Goal: Complete application form: Complete application form

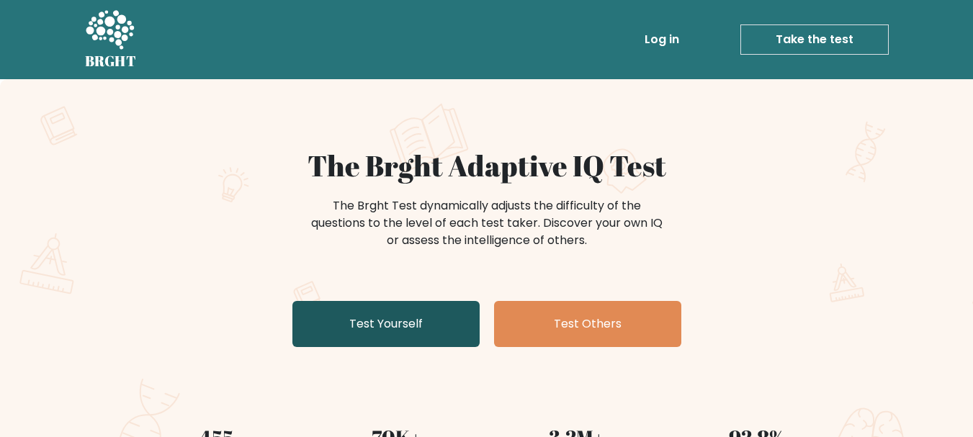
click at [416, 320] on link "Test Yourself" at bounding box center [385, 324] width 187 height 46
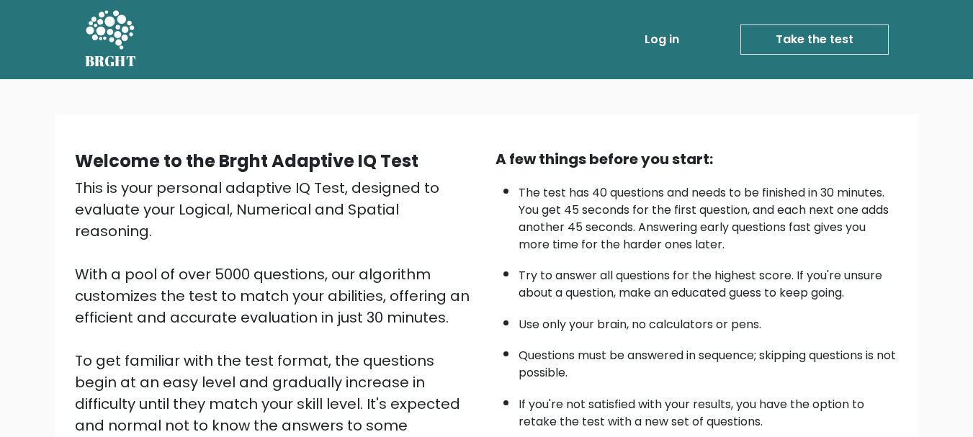
click at [824, 39] on link "Take the test" at bounding box center [814, 39] width 148 height 30
click at [780, 45] on link "Take the test" at bounding box center [814, 39] width 148 height 30
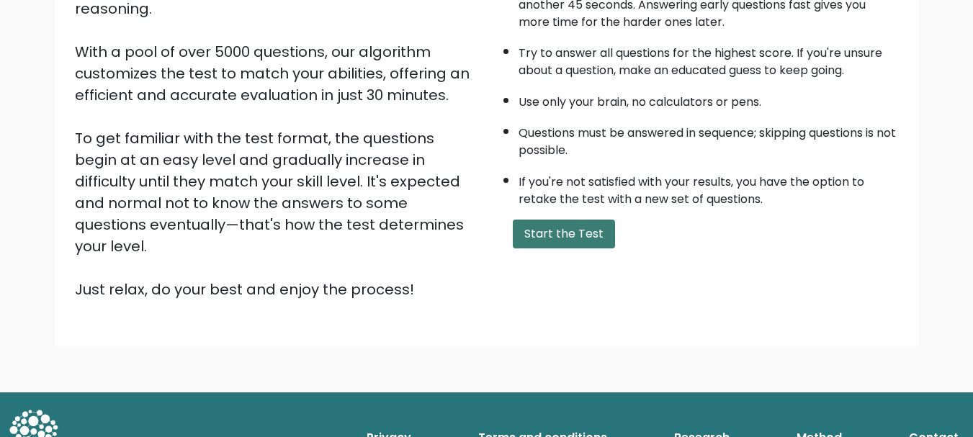
click at [588, 226] on button "Start the Test" at bounding box center [564, 234] width 102 height 29
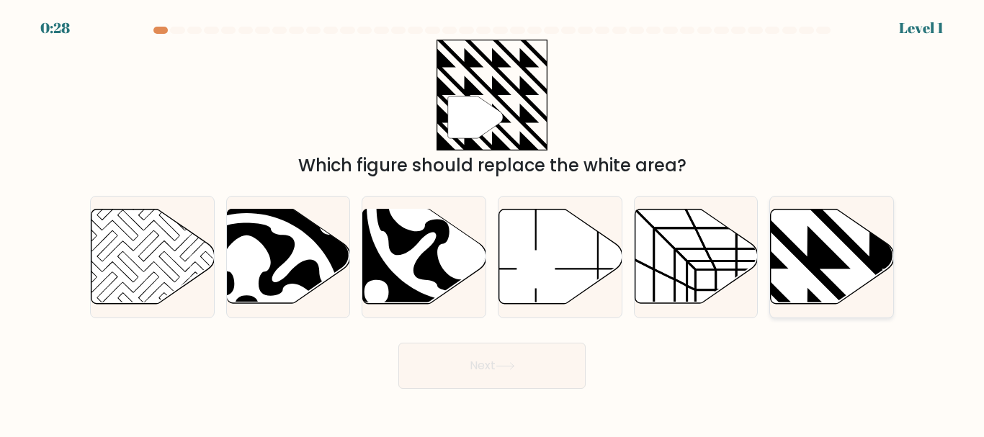
click at [813, 282] on icon at bounding box center [832, 257] width 123 height 94
click at [493, 223] on input "f." at bounding box center [492, 221] width 1 height 4
radio input "true"
click at [485, 388] on button "Next" at bounding box center [491, 366] width 187 height 46
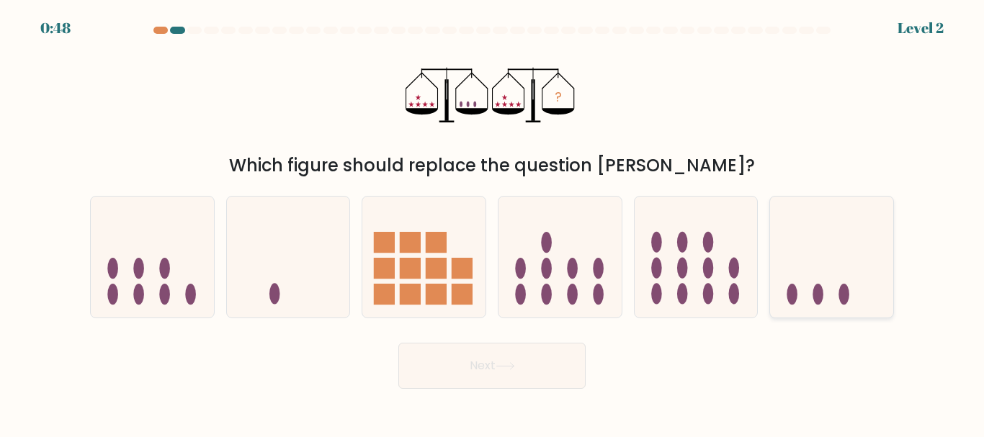
click at [815, 282] on icon at bounding box center [831, 257] width 123 height 102
click at [493, 223] on input "f." at bounding box center [492, 221] width 1 height 4
radio input "true"
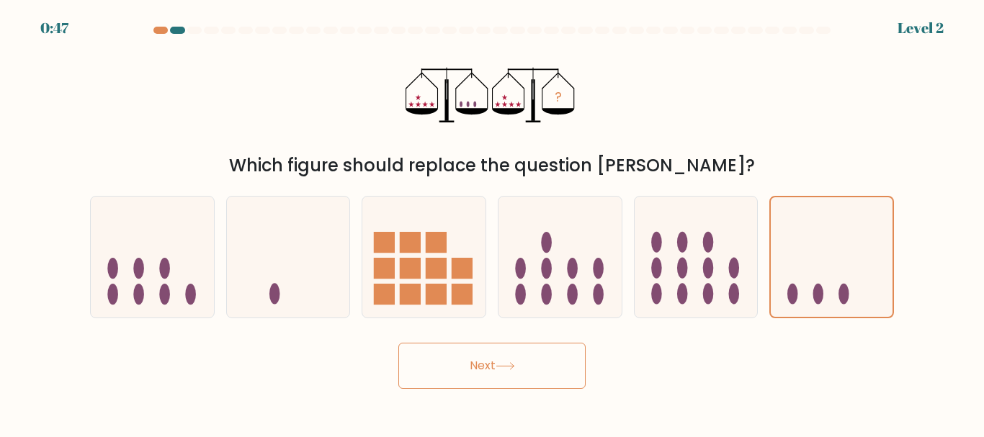
click at [531, 348] on button "Next" at bounding box center [491, 366] width 187 height 46
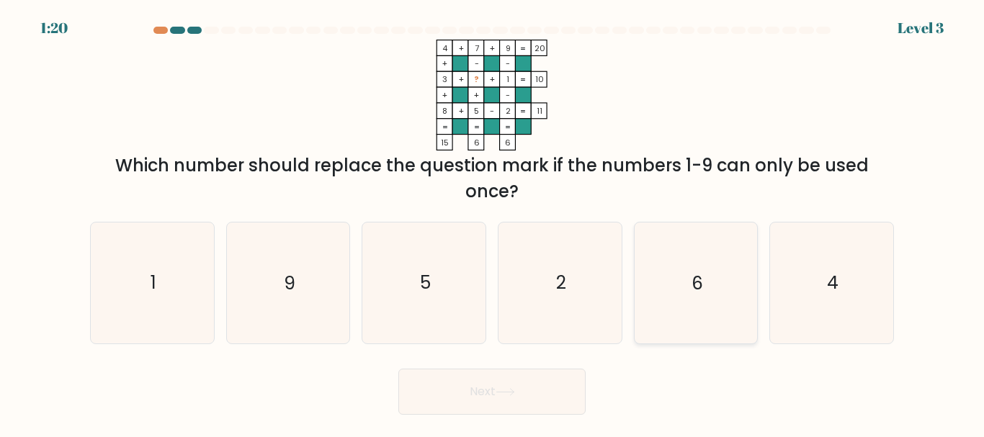
click at [723, 313] on icon "6" at bounding box center [695, 283] width 120 height 120
click at [493, 223] on input "e. 6" at bounding box center [492, 221] width 1 height 4
radio input "true"
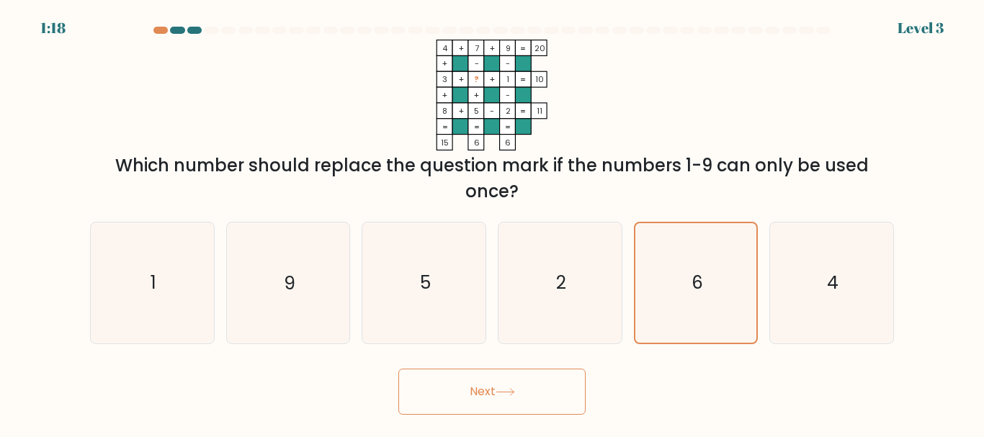
click at [534, 407] on button "Next" at bounding box center [491, 392] width 187 height 46
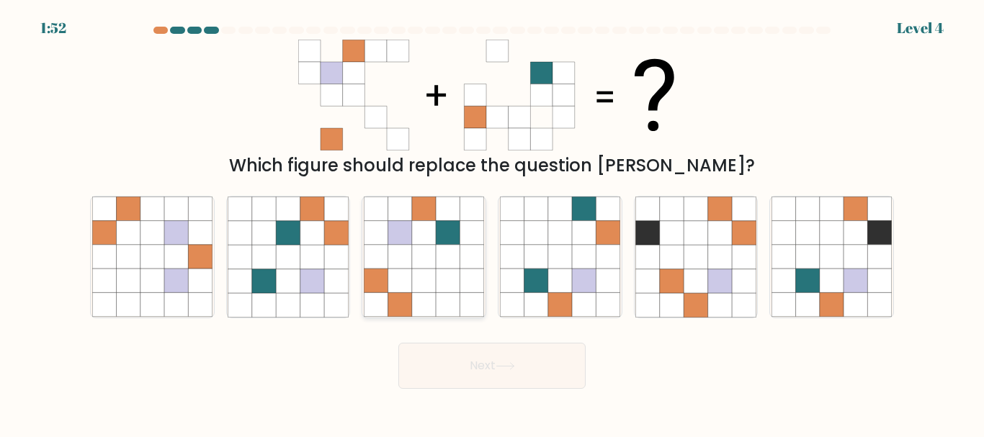
click at [451, 277] on icon at bounding box center [448, 281] width 24 height 24
click at [492, 223] on input "c." at bounding box center [492, 221] width 1 height 4
radio input "true"
click at [520, 375] on button "Next" at bounding box center [491, 366] width 187 height 46
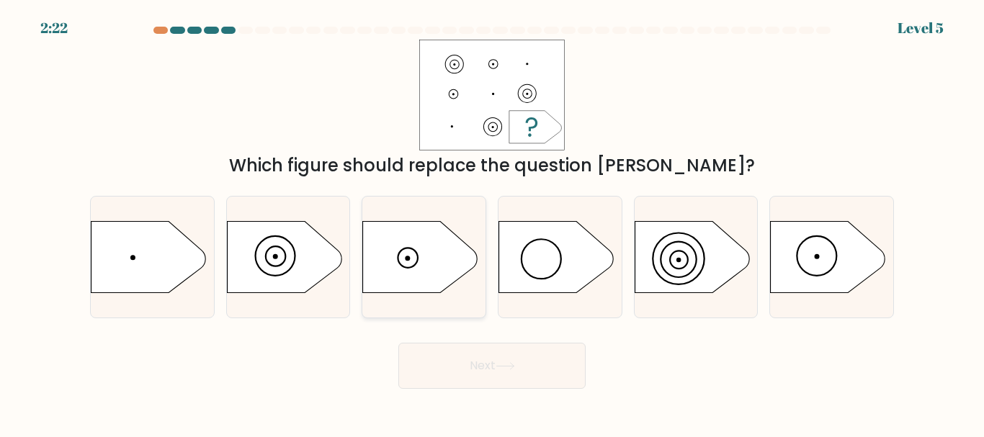
click at [413, 249] on circle at bounding box center [408, 258] width 20 height 20
click at [492, 223] on input "c." at bounding box center [492, 221] width 1 height 4
radio input "true"
click at [546, 378] on button "Next" at bounding box center [491, 366] width 187 height 46
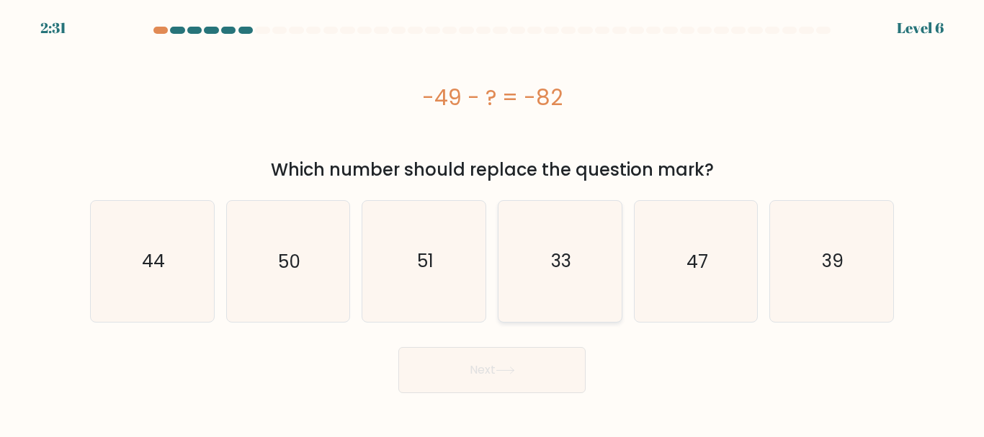
click at [571, 243] on icon "33" at bounding box center [560, 261] width 120 height 120
click at [493, 223] on input "d. 33" at bounding box center [492, 221] width 1 height 4
radio input "true"
click at [540, 380] on button "Next" at bounding box center [491, 370] width 187 height 46
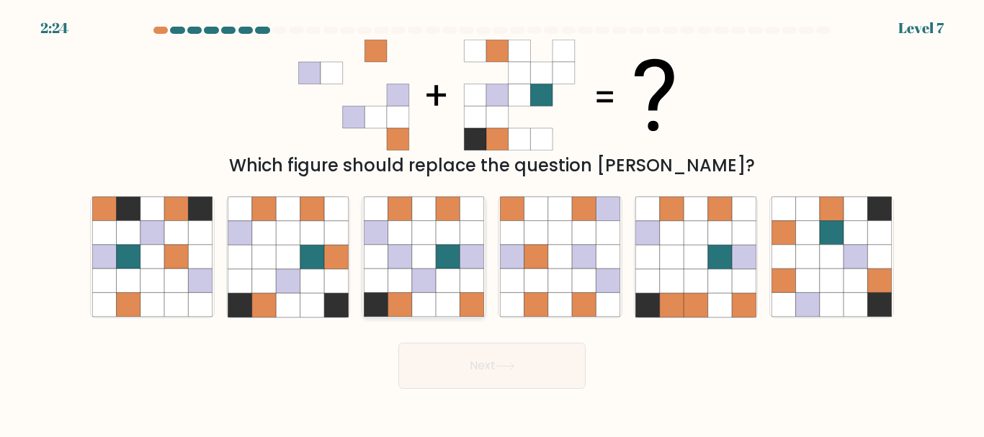
click at [416, 239] on icon at bounding box center [424, 233] width 24 height 24
click at [492, 223] on input "c." at bounding box center [492, 221] width 1 height 4
radio input "true"
click at [503, 359] on button "Next" at bounding box center [491, 366] width 187 height 46
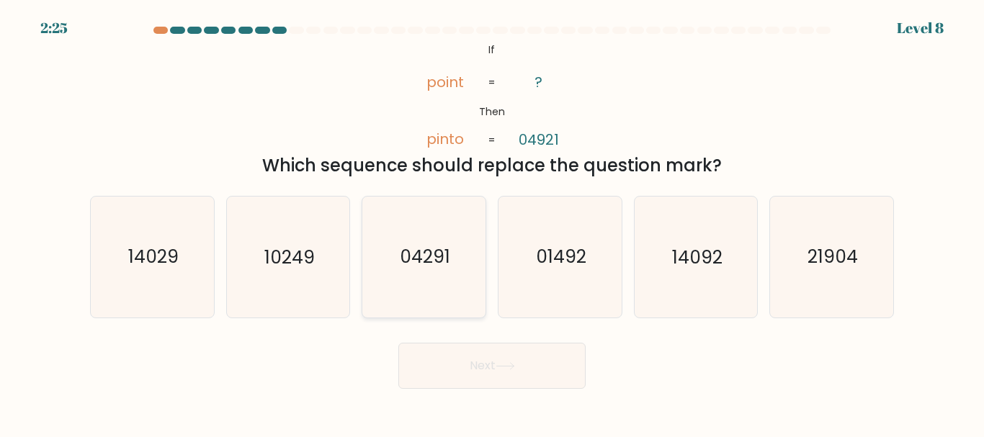
click at [439, 264] on text "04291" at bounding box center [425, 257] width 50 height 25
click at [492, 223] on input "c. 04291" at bounding box center [492, 221] width 1 height 4
radio input "true"
click at [531, 381] on button "Next" at bounding box center [491, 366] width 187 height 46
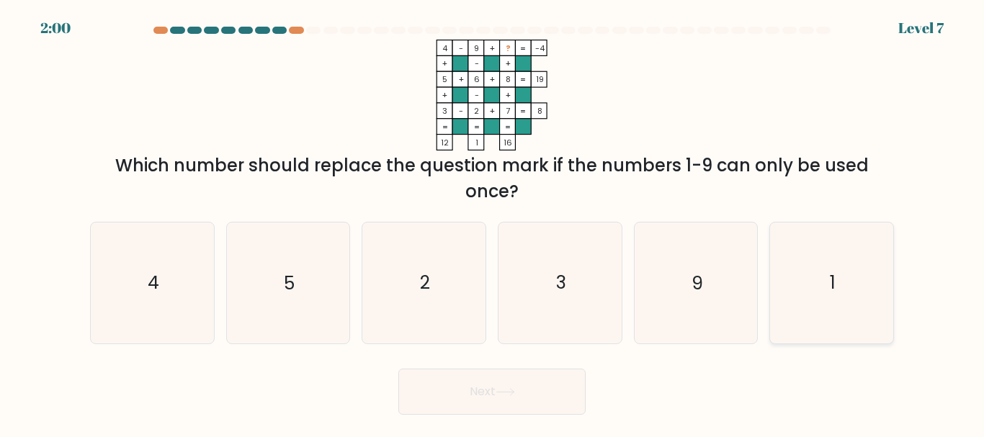
click at [793, 285] on icon "1" at bounding box center [831, 283] width 120 height 120
click at [493, 223] on input "f. 1" at bounding box center [492, 221] width 1 height 4
radio input "true"
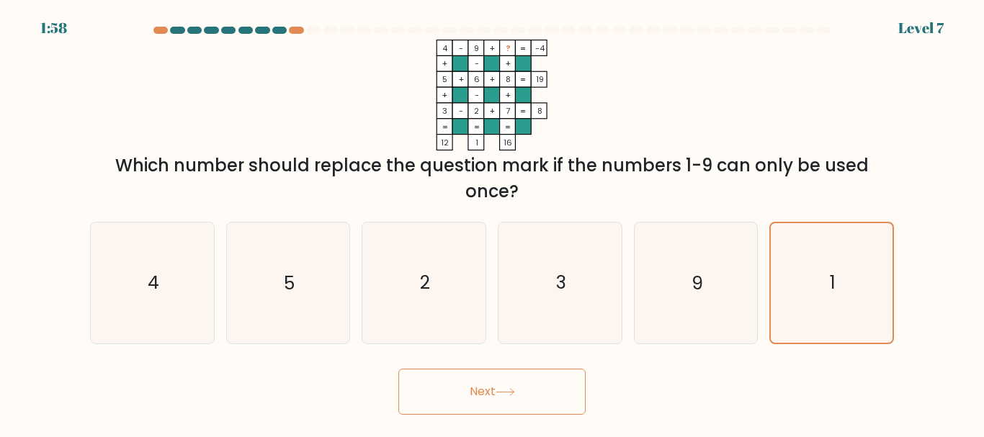
click at [511, 389] on icon at bounding box center [505, 392] width 19 height 8
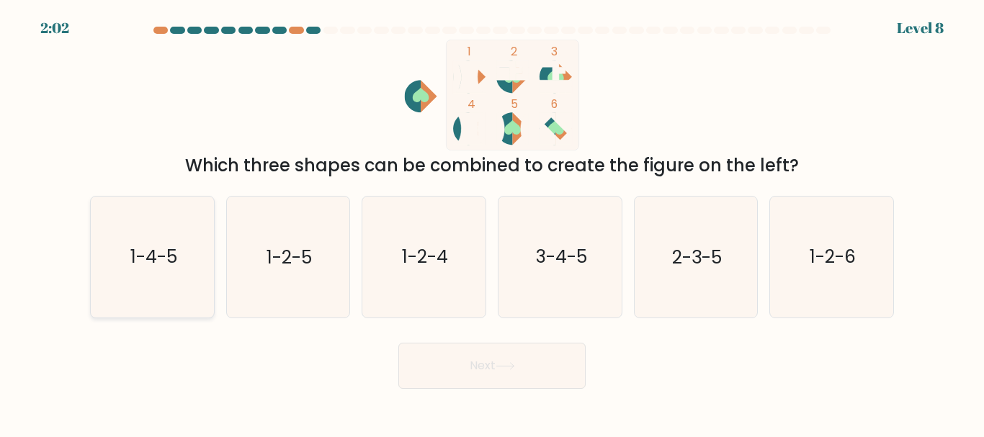
click at [169, 261] on text "1-4-5" at bounding box center [153, 257] width 47 height 25
click at [492, 223] on input "a. 1-4-5" at bounding box center [492, 221] width 1 height 4
radio input "true"
click at [539, 369] on button "Next" at bounding box center [491, 366] width 187 height 46
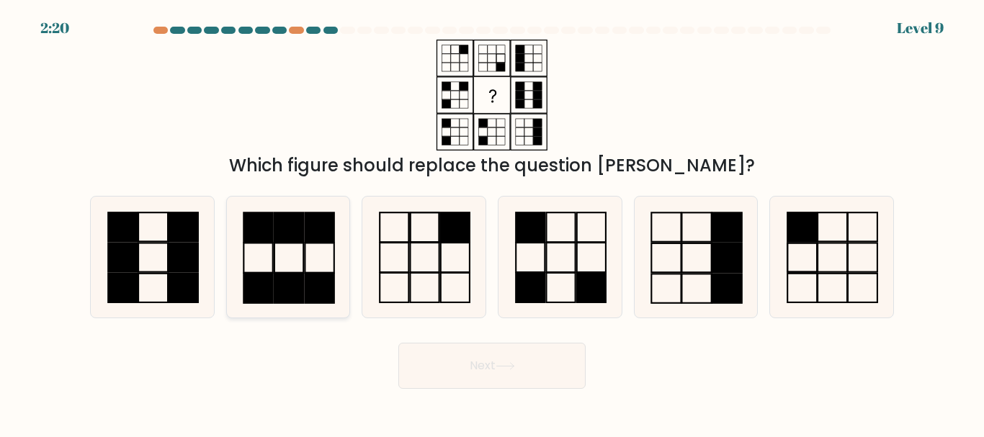
click at [282, 235] on rect at bounding box center [288, 228] width 29 height 30
click at [492, 223] on input "b." at bounding box center [492, 221] width 1 height 4
radio input "true"
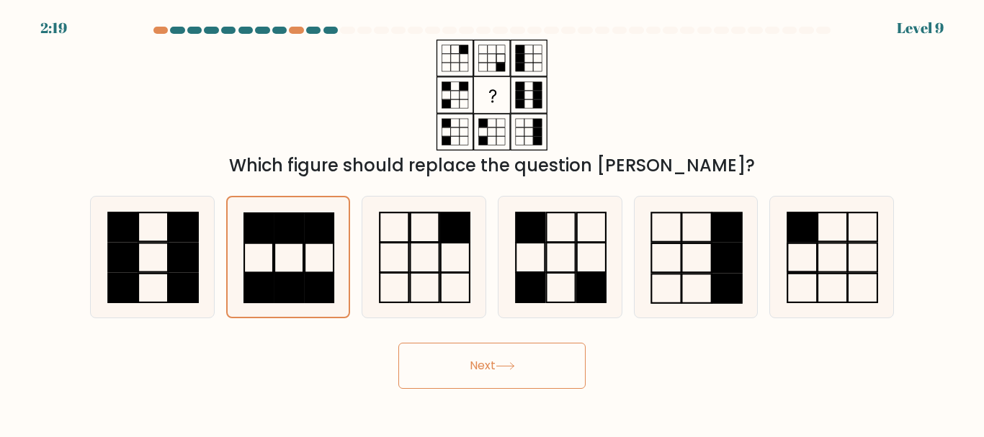
click at [515, 363] on icon at bounding box center [505, 366] width 19 height 8
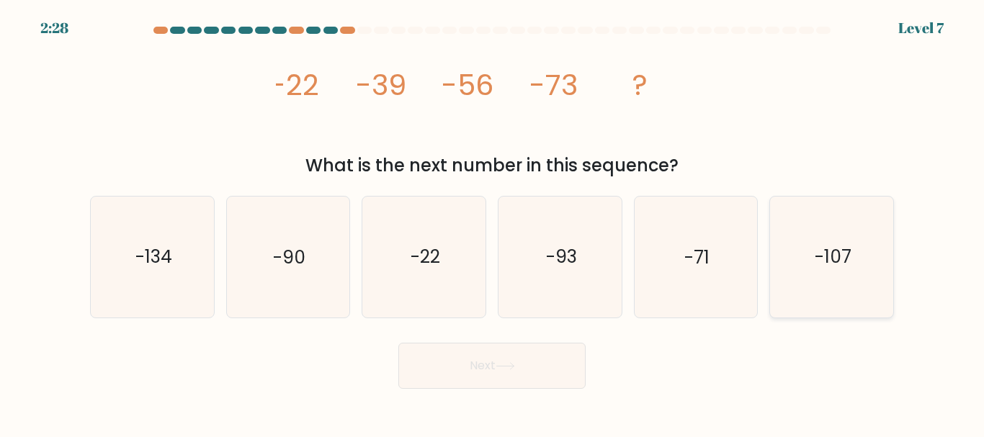
click at [879, 286] on icon "-107" at bounding box center [831, 257] width 120 height 120
click at [493, 223] on input "f. -107" at bounding box center [492, 221] width 1 height 4
radio input "true"
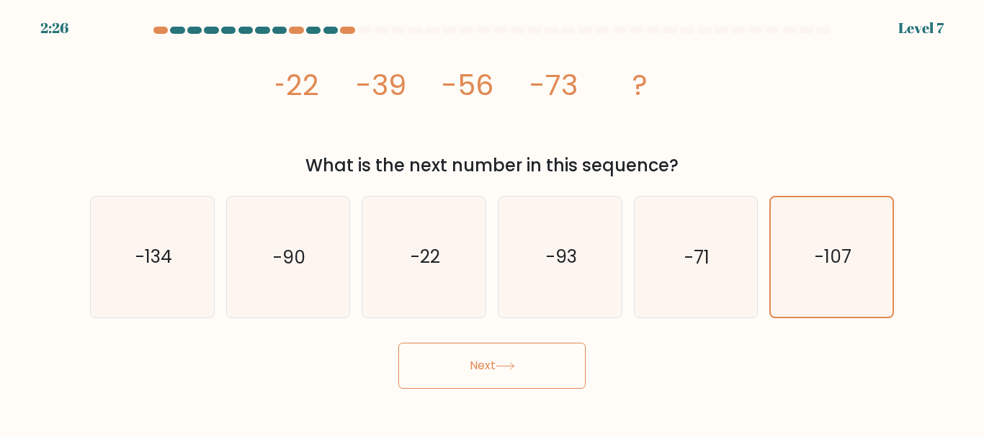
click at [524, 367] on button "Next" at bounding box center [491, 366] width 187 height 46
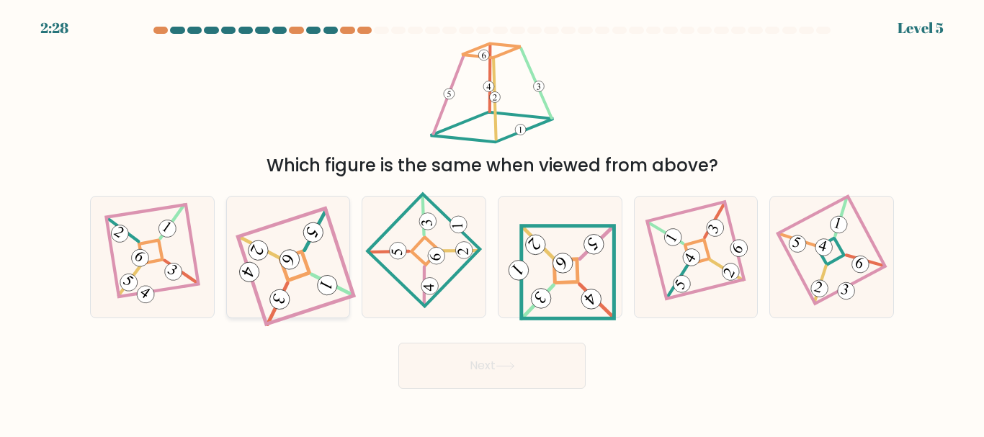
click at [309, 296] on icon at bounding box center [288, 257] width 108 height 97
click at [492, 223] on input "b." at bounding box center [492, 221] width 1 height 4
radio input "true"
click at [606, 256] on icon at bounding box center [560, 257] width 112 height 97
click at [493, 223] on input "d." at bounding box center [492, 221] width 1 height 4
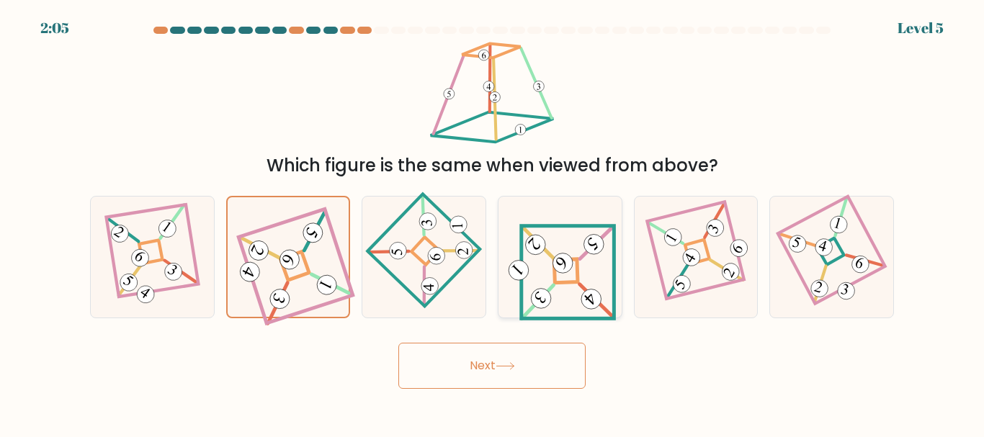
radio input "true"
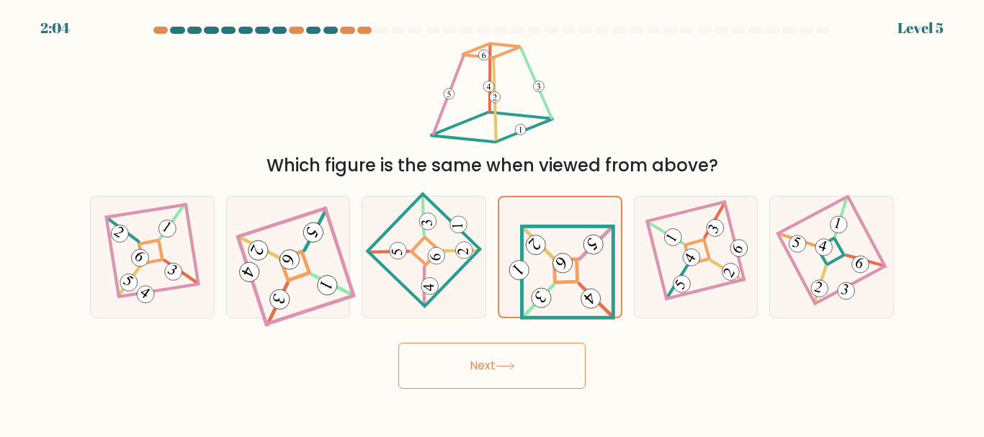
click at [469, 367] on button "Next" at bounding box center [491, 366] width 187 height 46
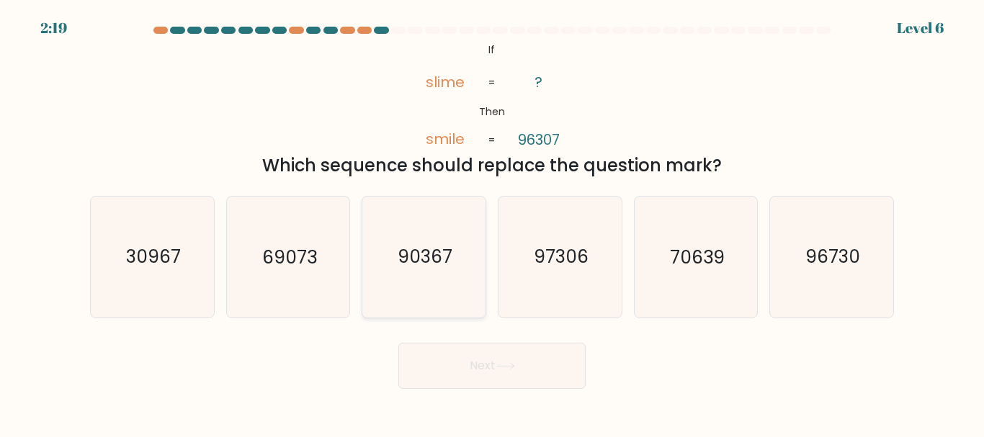
click at [457, 280] on icon "90367" at bounding box center [424, 257] width 120 height 120
click at [492, 223] on input "c. 90367" at bounding box center [492, 221] width 1 height 4
radio input "true"
click at [473, 376] on button "Next" at bounding box center [491, 366] width 187 height 46
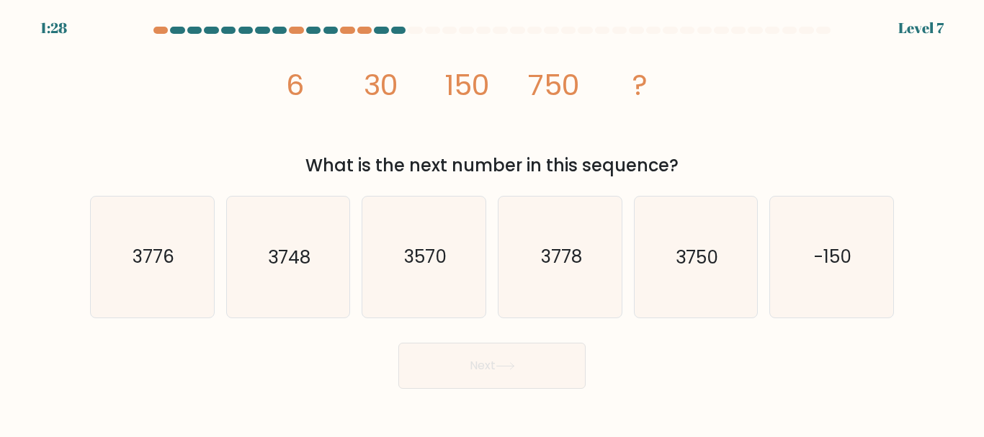
click at [704, 320] on form at bounding box center [492, 208] width 984 height 362
click at [702, 300] on icon "3750" at bounding box center [695, 257] width 120 height 120
click at [493, 223] on input "e. 3750" at bounding box center [492, 221] width 1 height 4
radio input "true"
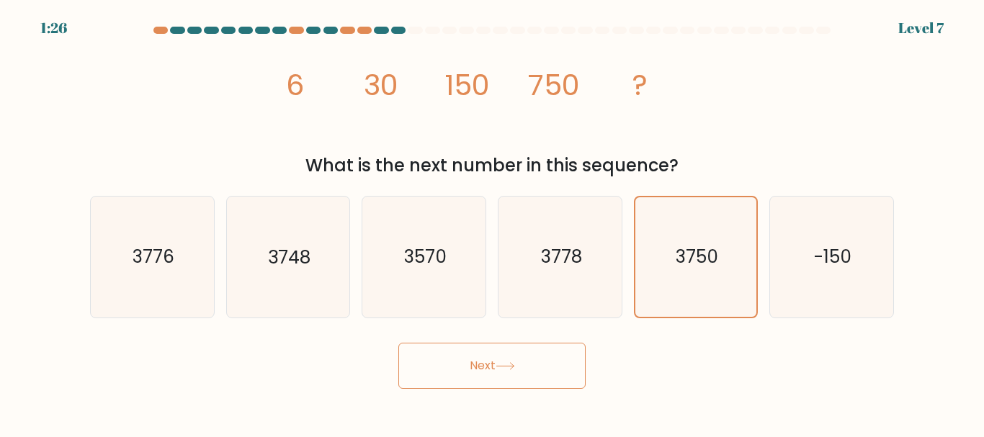
click at [536, 362] on button "Next" at bounding box center [491, 366] width 187 height 46
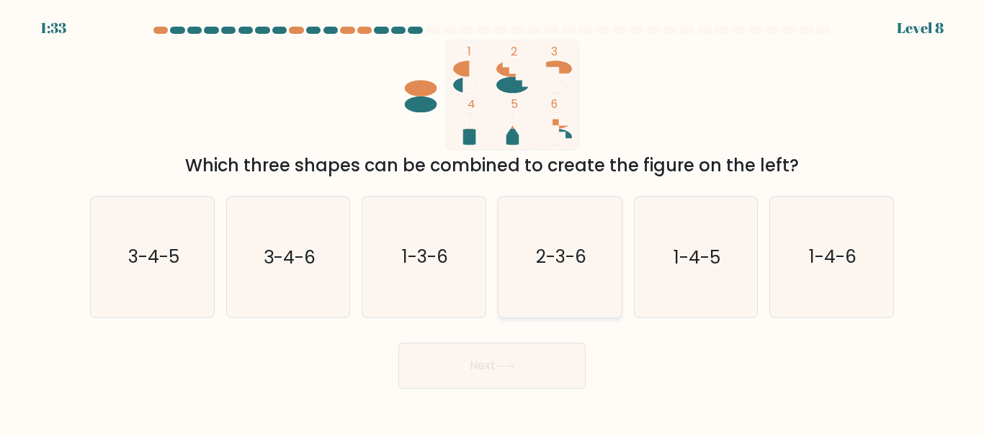
click at [566, 292] on icon "2-3-6" at bounding box center [560, 257] width 120 height 120
click at [493, 223] on input "d. 2-3-6" at bounding box center [492, 221] width 1 height 4
radio input "true"
click at [524, 370] on button "Next" at bounding box center [491, 366] width 187 height 46
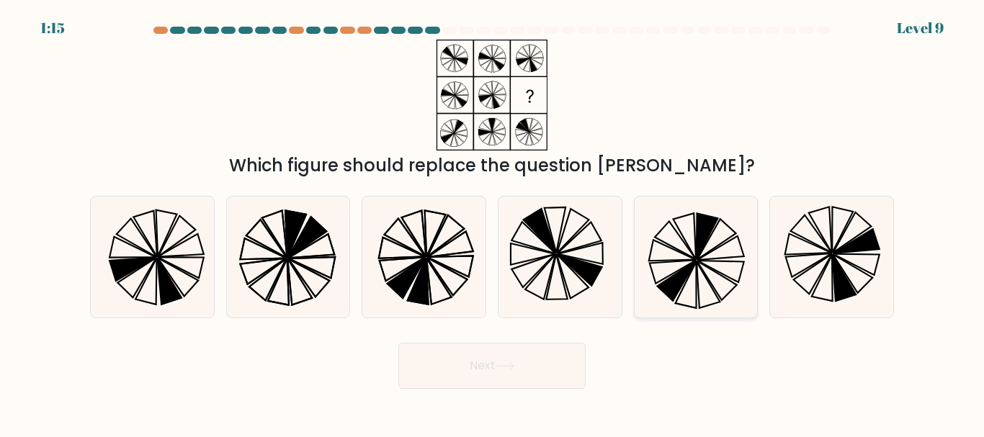
click at [697, 256] on icon at bounding box center [708, 237] width 22 height 46
click at [493, 223] on input "e." at bounding box center [492, 221] width 1 height 4
radio input "true"
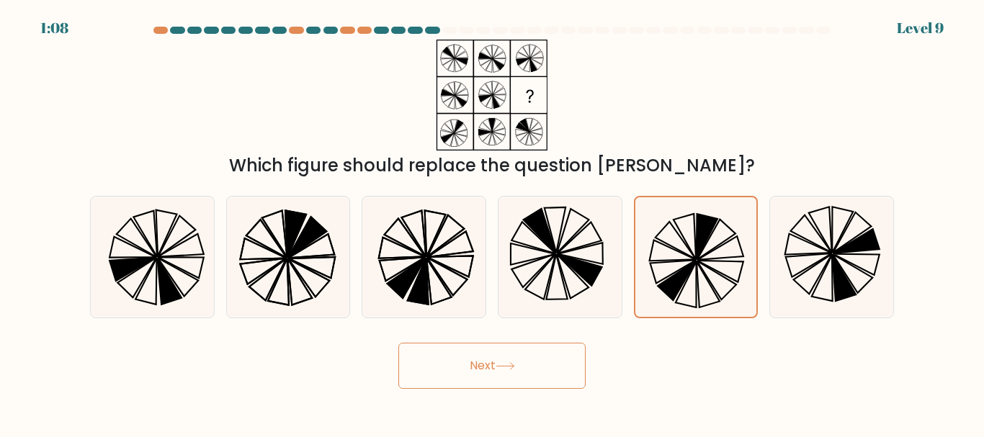
click at [510, 372] on button "Next" at bounding box center [491, 366] width 187 height 46
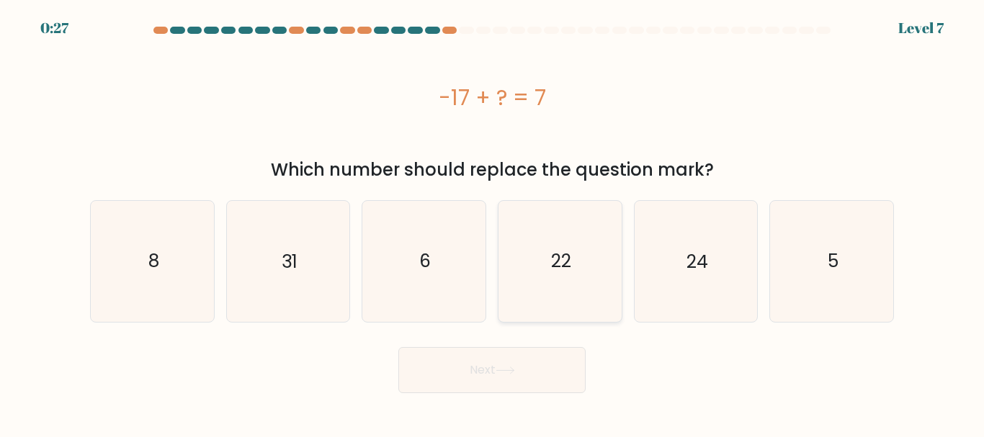
click at [576, 277] on icon "22" at bounding box center [560, 261] width 120 height 120
click at [493, 223] on input "d. 22" at bounding box center [492, 221] width 1 height 4
radio input "true"
click at [519, 356] on button "Next" at bounding box center [491, 370] width 187 height 46
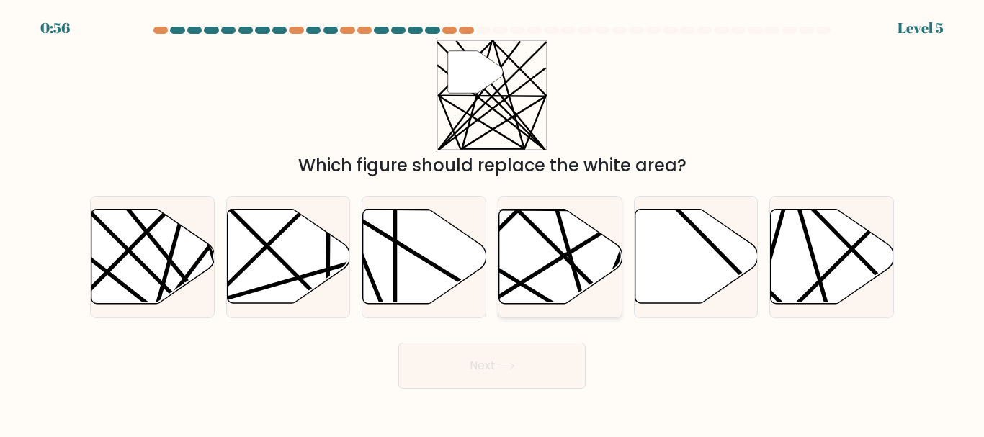
click at [547, 261] on icon at bounding box center [560, 257] width 123 height 94
click at [493, 223] on input "d." at bounding box center [492, 221] width 1 height 4
radio input "true"
click at [503, 359] on button "Next" at bounding box center [491, 366] width 187 height 46
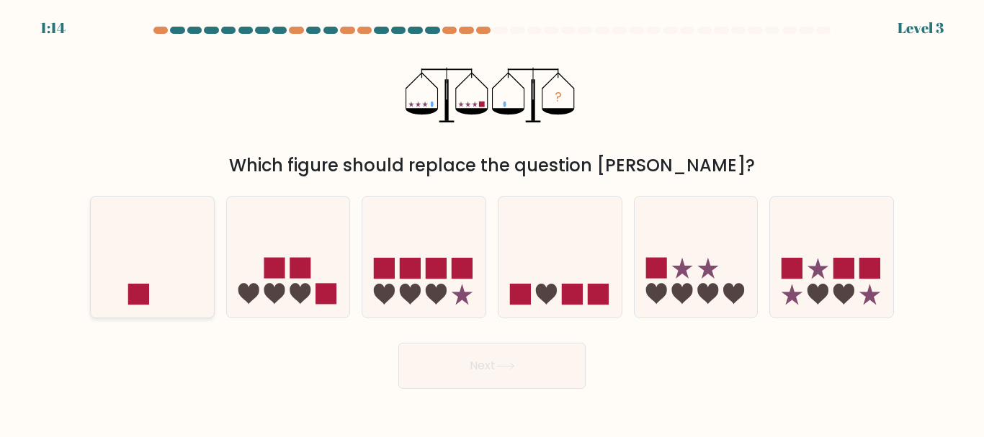
click at [143, 270] on icon at bounding box center [152, 257] width 123 height 102
click at [492, 223] on input "a." at bounding box center [492, 221] width 1 height 4
radio input "true"
click at [483, 383] on button "Next" at bounding box center [491, 366] width 187 height 46
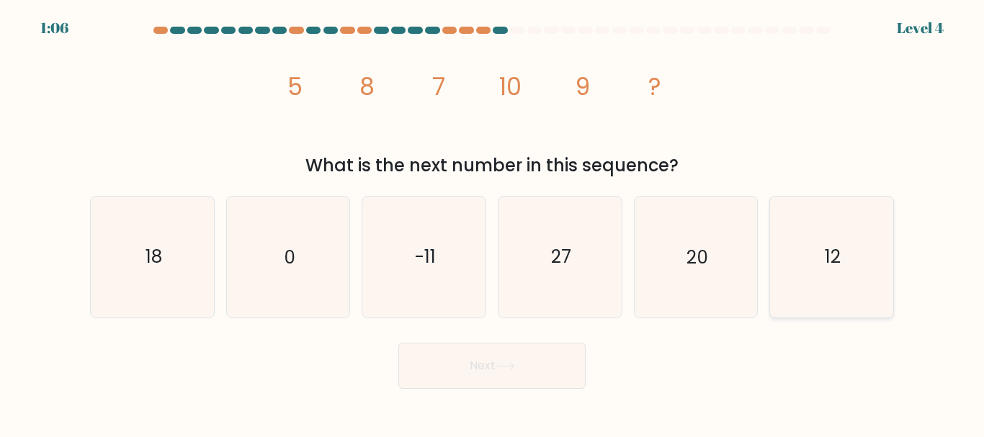
click at [862, 272] on icon "12" at bounding box center [831, 257] width 120 height 120
click at [493, 223] on input "f. 12" at bounding box center [492, 221] width 1 height 4
radio input "true"
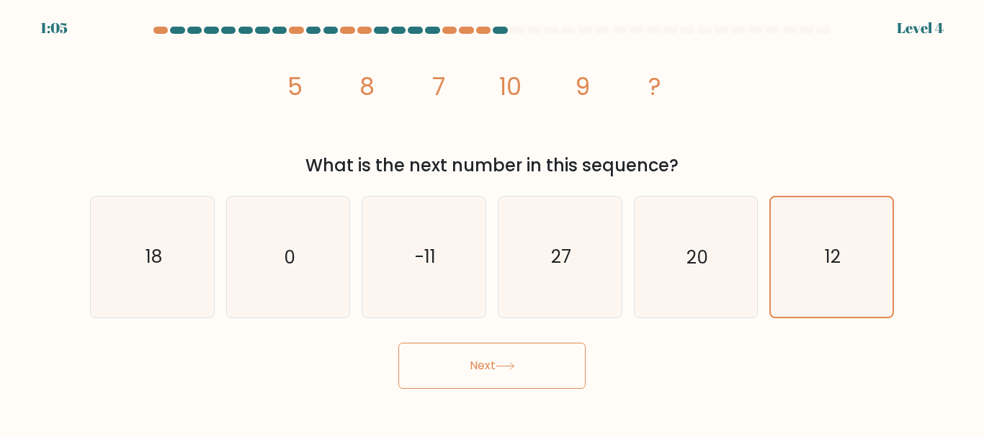
click at [506, 379] on button "Next" at bounding box center [491, 366] width 187 height 46
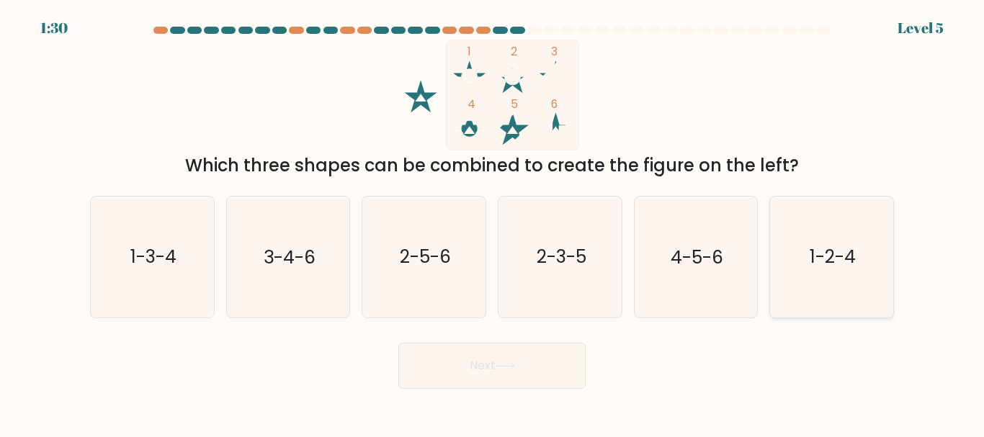
click at [796, 258] on icon "1-2-4" at bounding box center [831, 257] width 120 height 120
click at [493, 223] on input "f. 1-2-4" at bounding box center [492, 221] width 1 height 4
radio input "true"
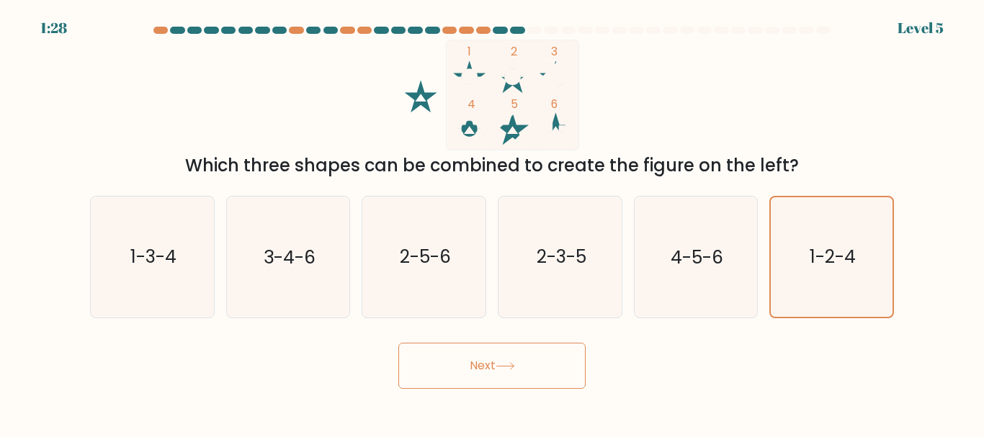
click at [519, 353] on button "Next" at bounding box center [491, 366] width 187 height 46
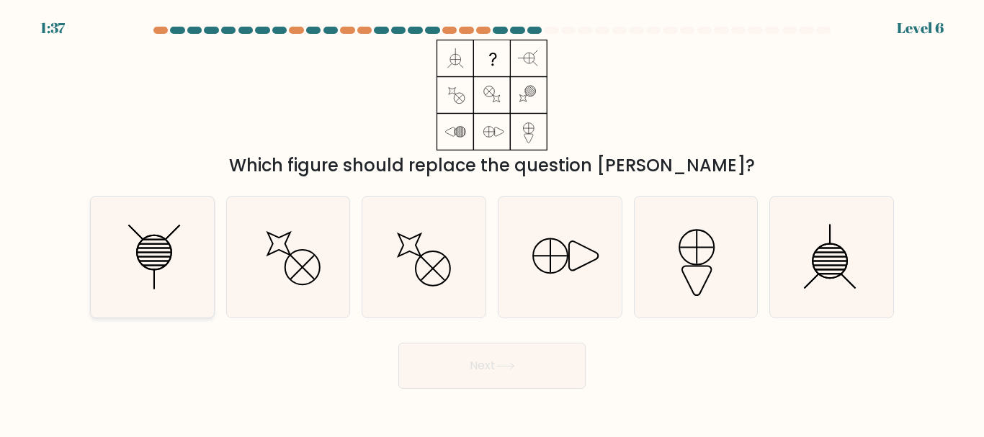
click at [157, 265] on icon at bounding box center [152, 257] width 120 height 120
click at [492, 223] on input "a." at bounding box center [492, 221] width 1 height 4
radio input "true"
click at [443, 376] on button "Next" at bounding box center [491, 366] width 187 height 46
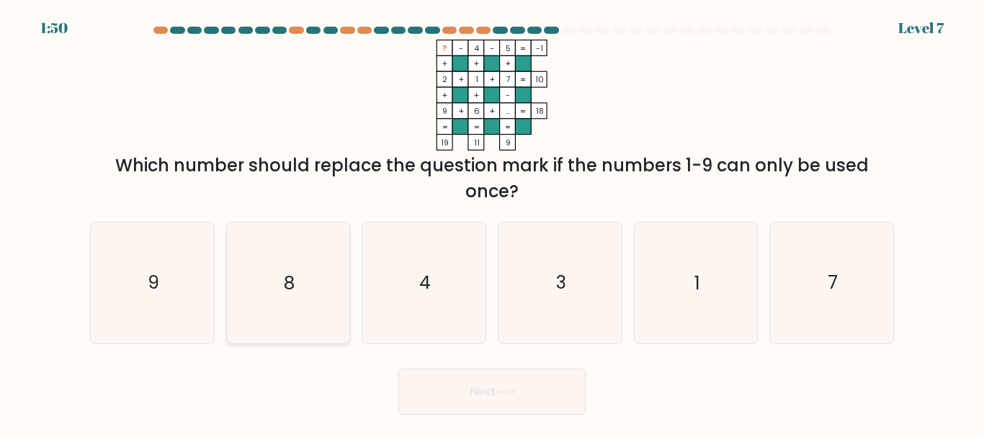
click at [272, 316] on icon "8" at bounding box center [288, 283] width 120 height 120
click at [492, 223] on input "b. 8" at bounding box center [492, 221] width 1 height 4
radio input "true"
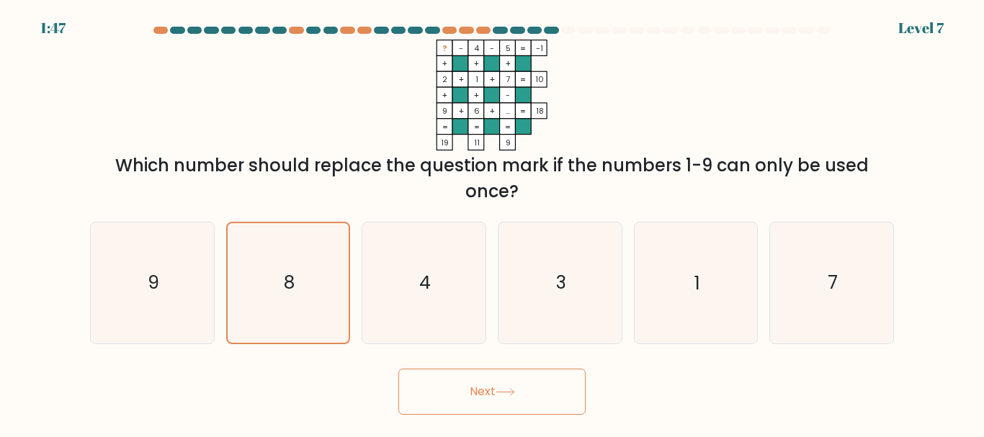
click at [487, 369] on button "Next" at bounding box center [491, 392] width 187 height 46
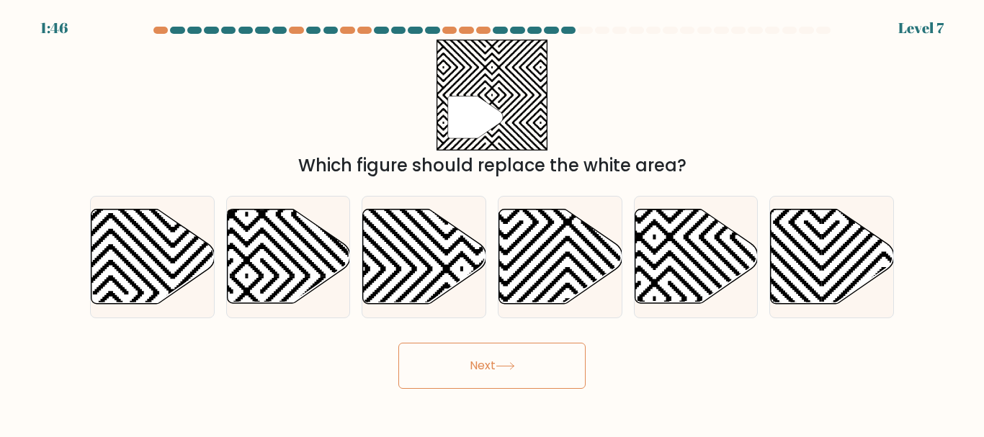
click at [493, 391] on body "1:46 Level 7" at bounding box center [492, 218] width 984 height 437
click at [426, 223] on icon at bounding box center [424, 257] width 123 height 94
click at [492, 223] on input "c." at bounding box center [492, 221] width 1 height 4
radio input "true"
click at [545, 371] on button "Next" at bounding box center [491, 366] width 187 height 46
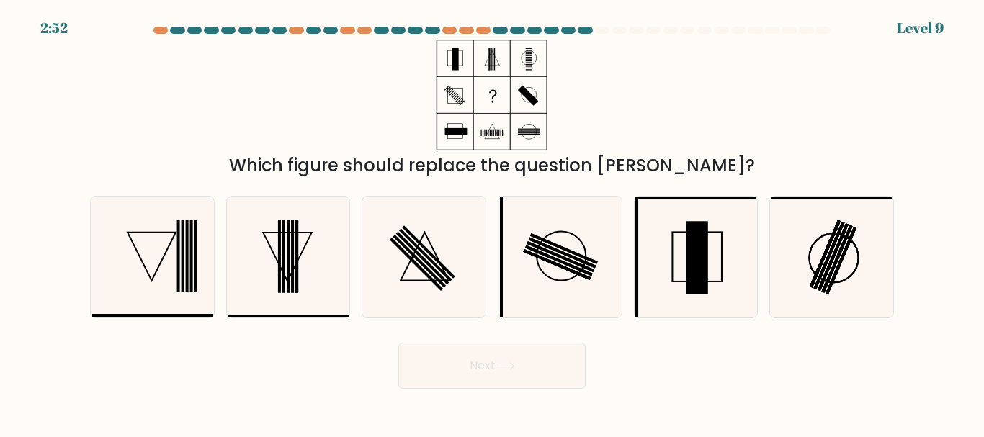
click at [534, 371] on button "Next" at bounding box center [491, 366] width 187 height 46
click at [509, 367] on icon at bounding box center [505, 366] width 19 height 8
click at [523, 364] on button "Next" at bounding box center [491, 366] width 187 height 46
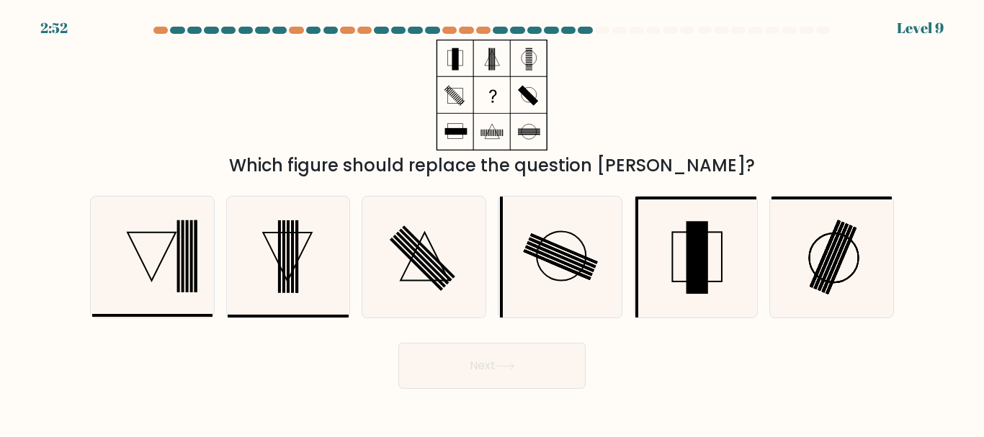
click at [523, 364] on button "Next" at bounding box center [491, 366] width 187 height 46
click at [431, 273] on rect at bounding box center [419, 261] width 53 height 53
click at [492, 223] on input "c." at bounding box center [492, 221] width 1 height 4
radio input "true"
click at [505, 377] on button "Next" at bounding box center [491, 366] width 187 height 46
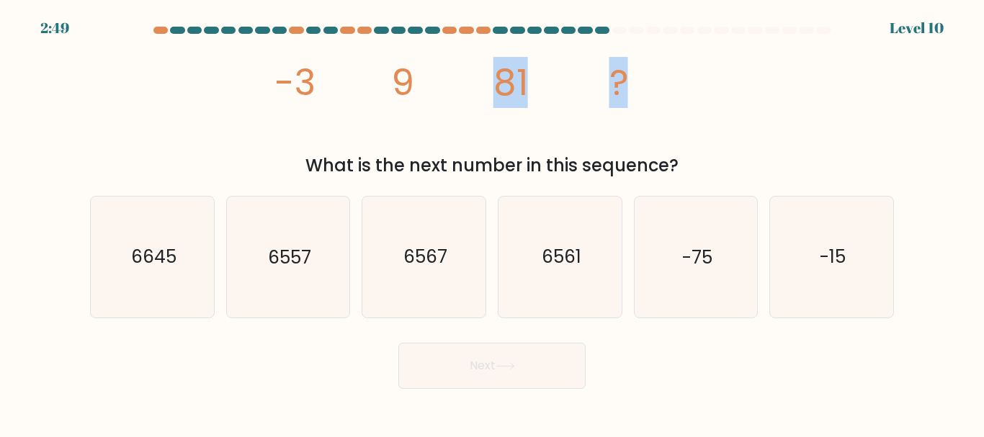
drag, startPoint x: 403, startPoint y: 94, endPoint x: 716, endPoint y: 135, distance: 315.4
click at [716, 135] on div "image/svg+xml -3 9 81 ? What is the next number in this sequence?" at bounding box center [491, 109] width 821 height 139
click at [293, 293] on icon "6557" at bounding box center [288, 257] width 120 height 120
click at [492, 223] on input "b. 6557" at bounding box center [492, 221] width 1 height 4
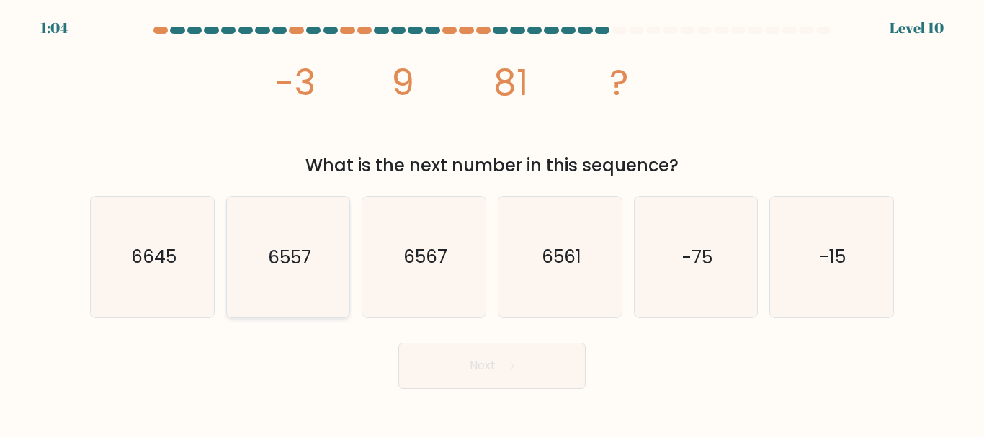
radio input "true"
click at [488, 362] on button "Next" at bounding box center [491, 366] width 187 height 46
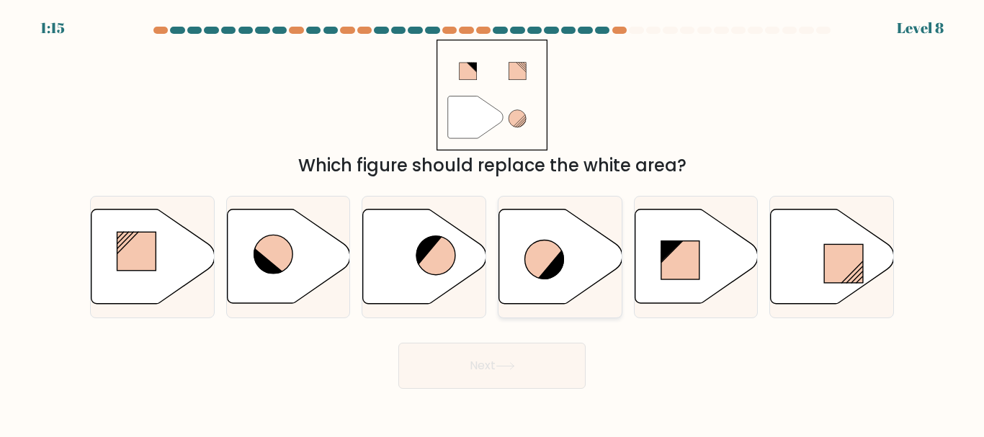
click at [540, 252] on icon at bounding box center [543, 260] width 39 height 39
click at [493, 223] on input "d." at bounding box center [492, 221] width 1 height 4
radio input "true"
click at [508, 384] on button "Next" at bounding box center [491, 366] width 187 height 46
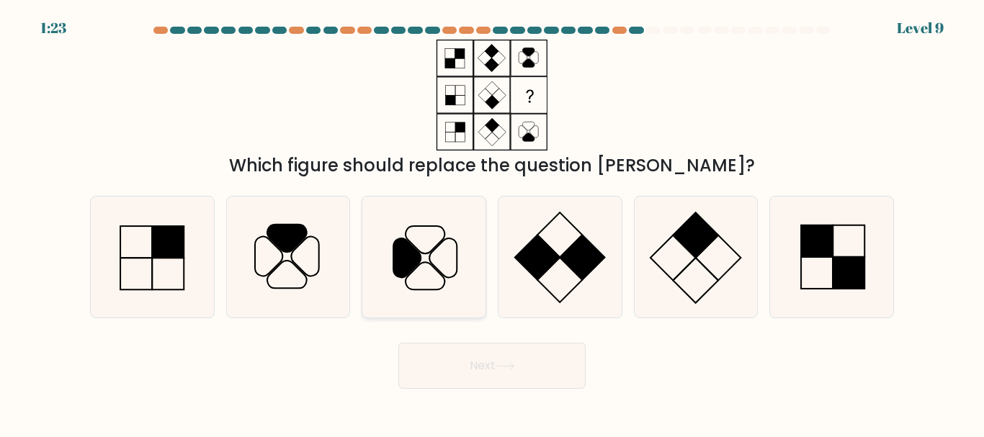
click at [400, 270] on icon at bounding box center [406, 258] width 27 height 39
click at [492, 223] on input "c." at bounding box center [492, 221] width 1 height 4
radio input "true"
click at [563, 261] on rect at bounding box center [559, 280] width 45 height 45
click at [493, 223] on input "d." at bounding box center [492, 221] width 1 height 4
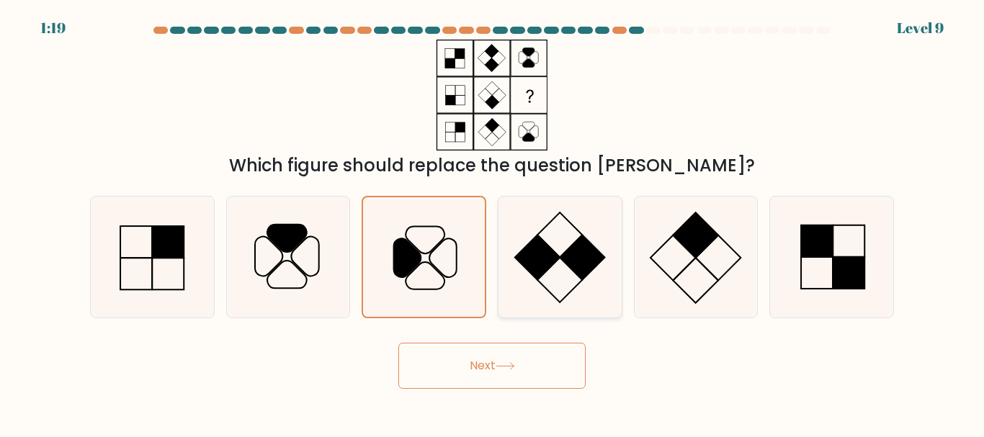
radio input "true"
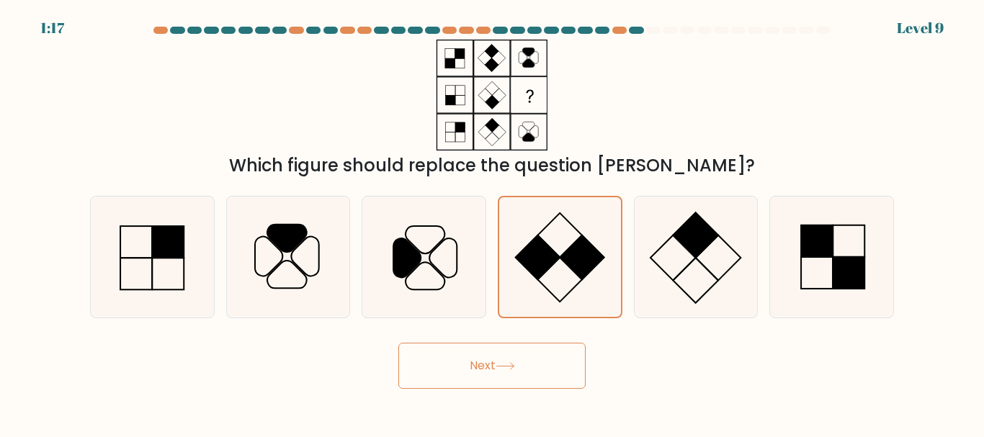
click at [520, 373] on button "Next" at bounding box center [491, 366] width 187 height 46
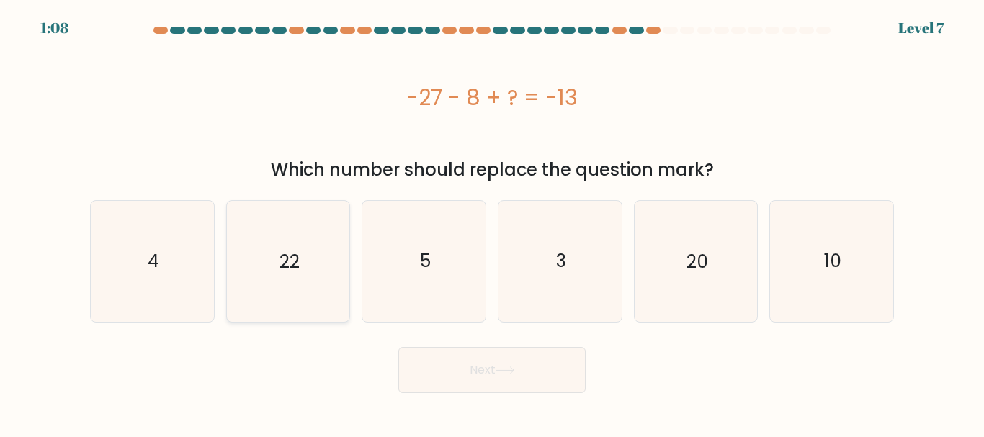
click at [298, 268] on text "22" at bounding box center [289, 261] width 20 height 25
click at [492, 223] on input "b. 22" at bounding box center [492, 221] width 1 height 4
radio input "true"
click at [493, 366] on button "Next" at bounding box center [491, 370] width 187 height 46
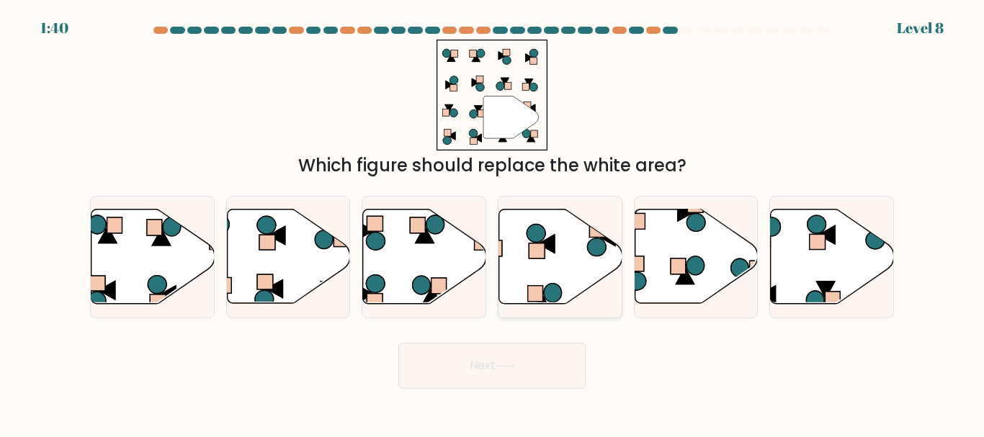
click at [541, 253] on rect at bounding box center [537, 250] width 16 height 15
click at [493, 223] on input "d." at bounding box center [492, 221] width 1 height 4
radio input "true"
click at [496, 385] on button "Next" at bounding box center [491, 366] width 187 height 46
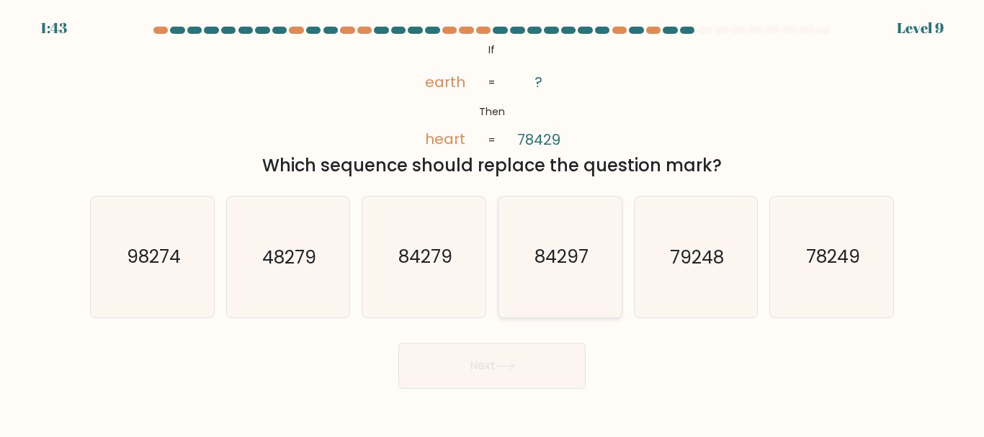
click at [557, 264] on text "84297" at bounding box center [561, 257] width 54 height 25
click at [493, 223] on input "d. 84297" at bounding box center [492, 221] width 1 height 4
radio input "true"
click at [506, 369] on icon at bounding box center [505, 366] width 19 height 8
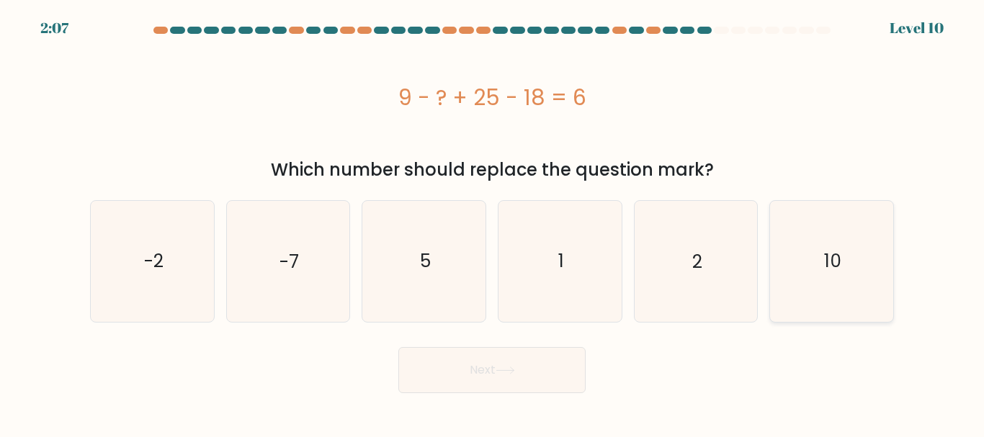
click at [816, 285] on icon "10" at bounding box center [831, 261] width 120 height 120
click at [493, 223] on input "f. 10" at bounding box center [492, 221] width 1 height 4
radio input "true"
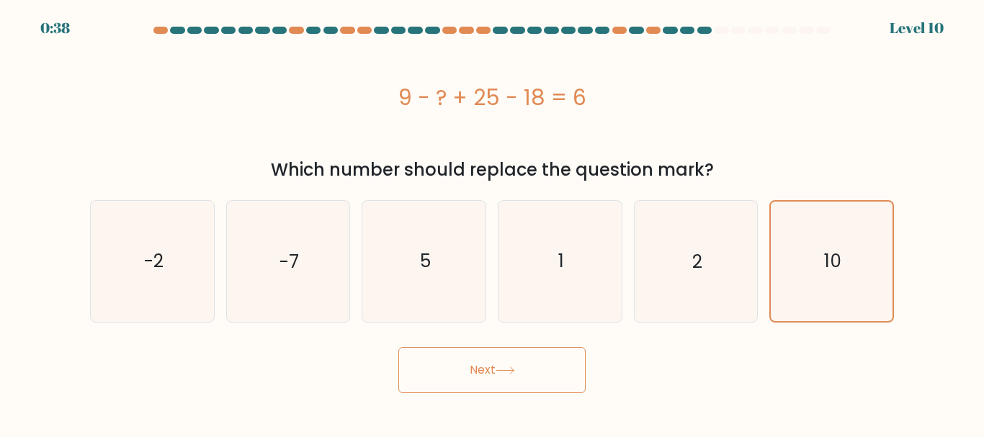
click at [492, 368] on button "Next" at bounding box center [491, 370] width 187 height 46
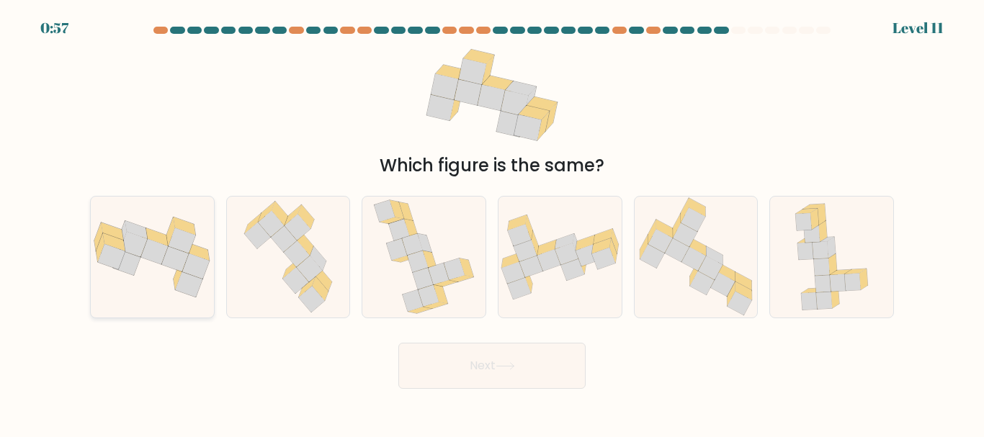
click at [151, 258] on icon at bounding box center [154, 251] width 27 height 25
click at [492, 223] on input "a." at bounding box center [492, 221] width 1 height 4
radio input "true"
click at [521, 374] on button "Next" at bounding box center [491, 366] width 187 height 46
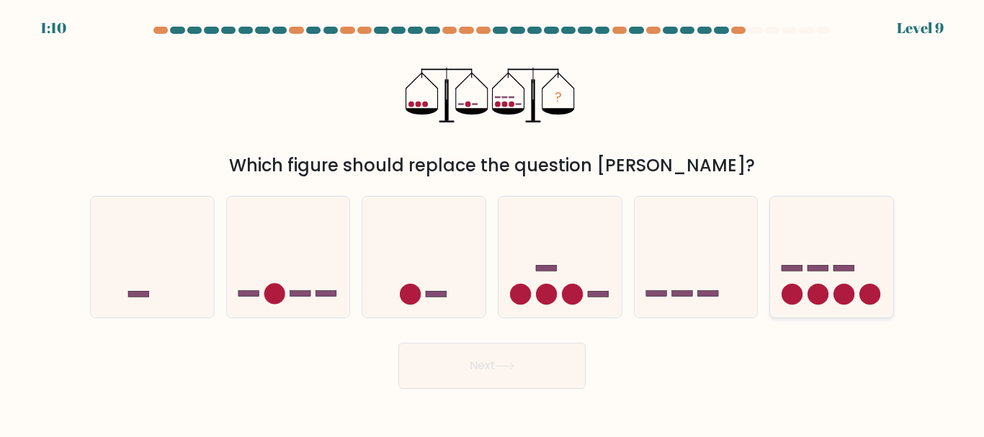
click at [798, 261] on icon at bounding box center [831, 257] width 123 height 102
click at [493, 223] on input "f." at bounding box center [492, 221] width 1 height 4
radio input "true"
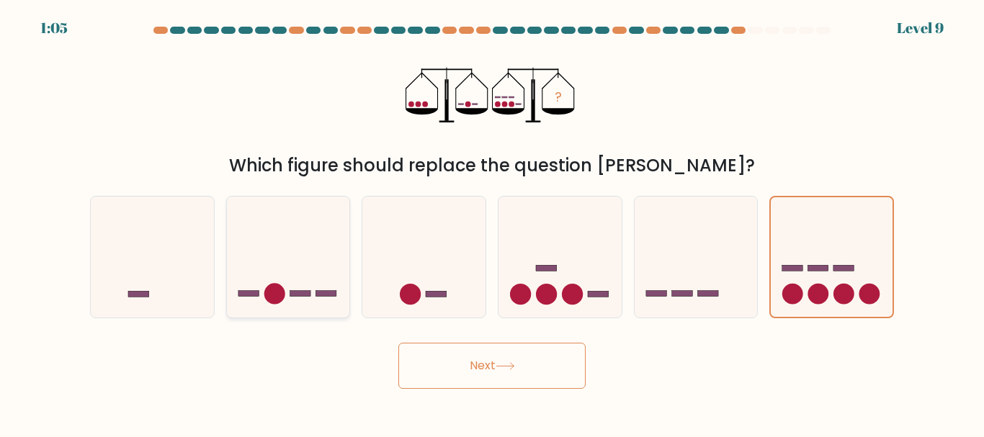
click at [289, 292] on icon at bounding box center [288, 257] width 123 height 102
click at [492, 223] on input "b." at bounding box center [492, 221] width 1 height 4
radio input "true"
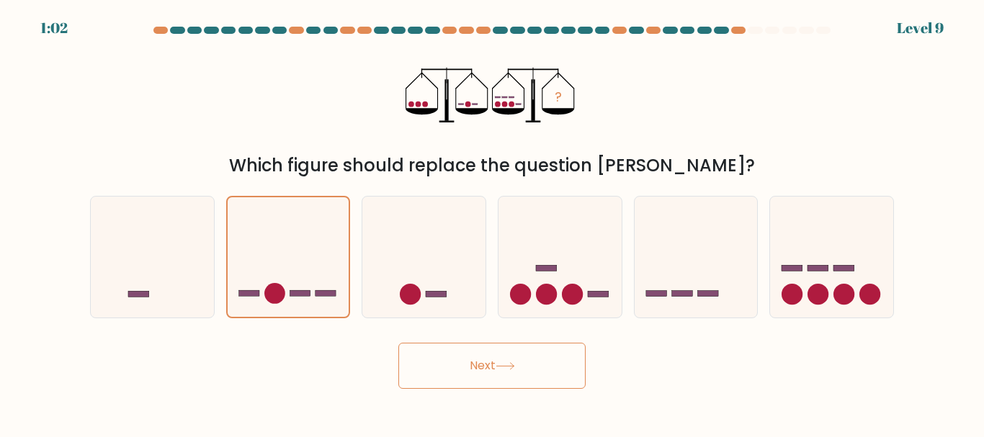
click at [500, 362] on icon at bounding box center [505, 366] width 19 height 8
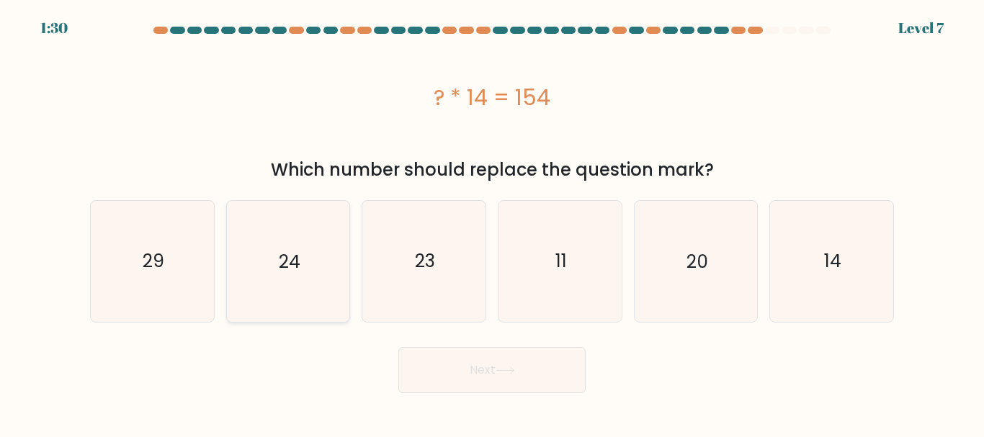
click at [329, 260] on icon "24" at bounding box center [288, 261] width 120 height 120
click at [492, 223] on input "b. 24" at bounding box center [492, 221] width 1 height 4
radio input "true"
click at [493, 359] on button "Next" at bounding box center [491, 370] width 187 height 46
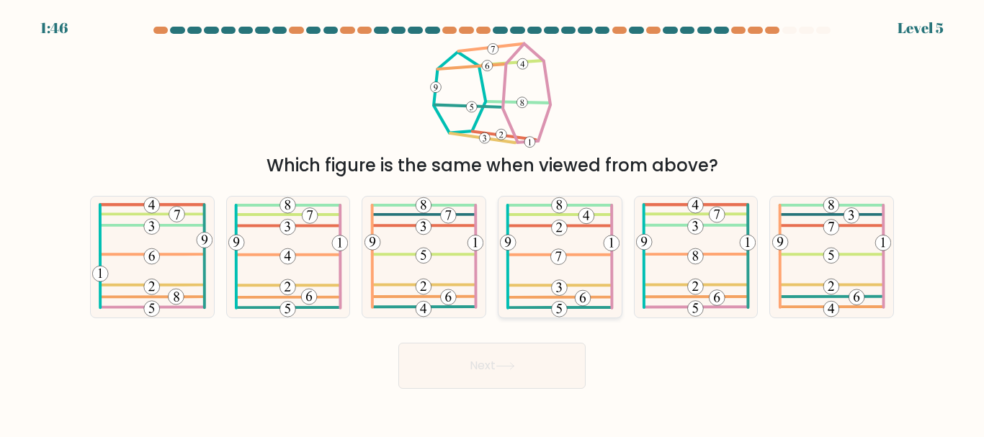
click at [558, 249] on 575 at bounding box center [559, 257] width 16 height 16
click at [493, 223] on input "d." at bounding box center [492, 221] width 1 height 4
radio input "true"
click at [509, 370] on icon at bounding box center [505, 366] width 19 height 8
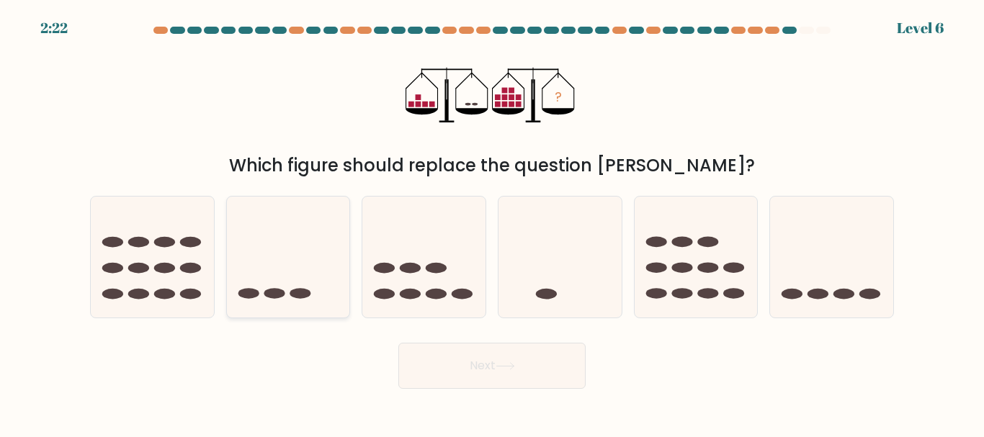
click at [282, 268] on icon at bounding box center [288, 257] width 123 height 102
click at [492, 223] on input "b." at bounding box center [492, 221] width 1 height 4
radio input "true"
click at [467, 382] on button "Next" at bounding box center [491, 366] width 187 height 46
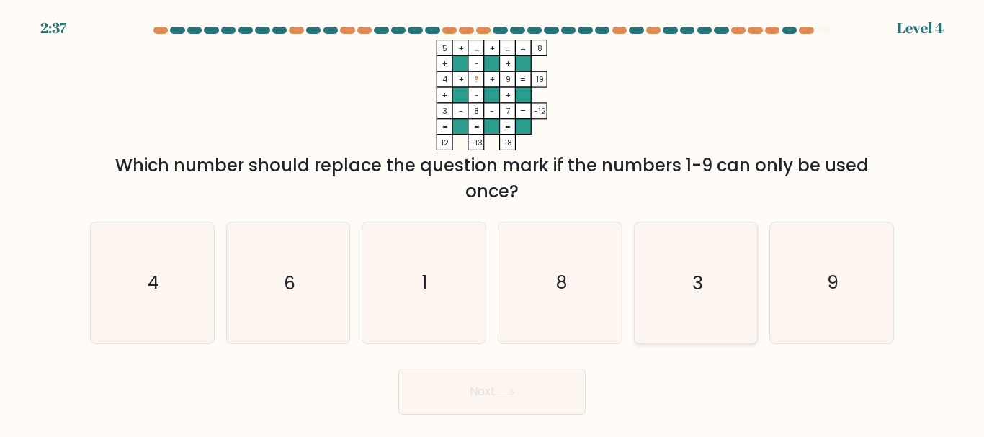
click at [642, 277] on icon "3" at bounding box center [695, 283] width 120 height 120
click at [493, 223] on input "e. 3" at bounding box center [492, 221] width 1 height 4
radio input "true"
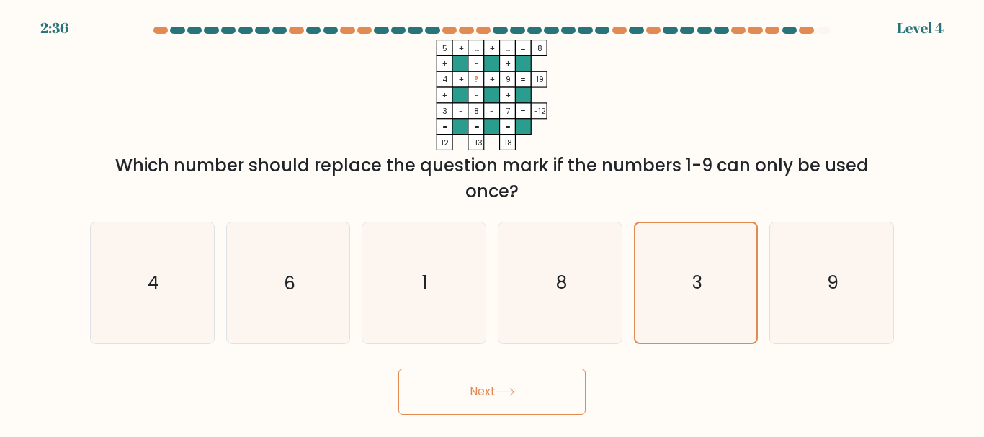
click at [516, 380] on button "Next" at bounding box center [491, 392] width 187 height 46
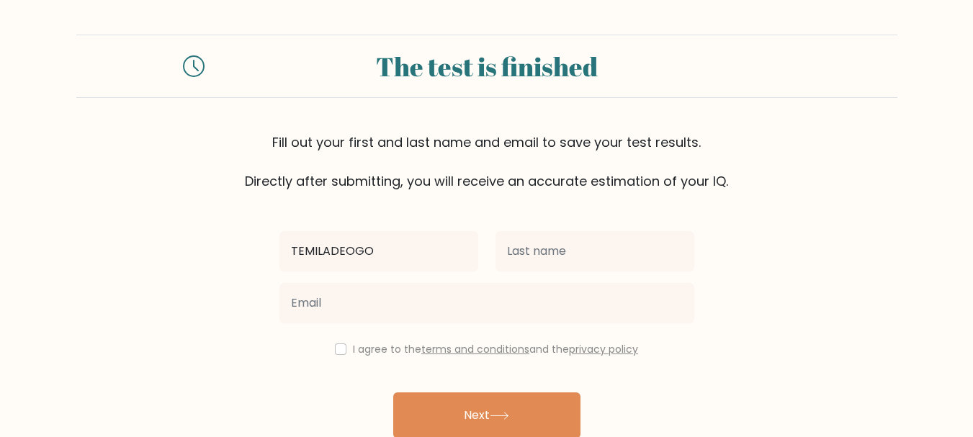
type input "TEMILADEOGO"
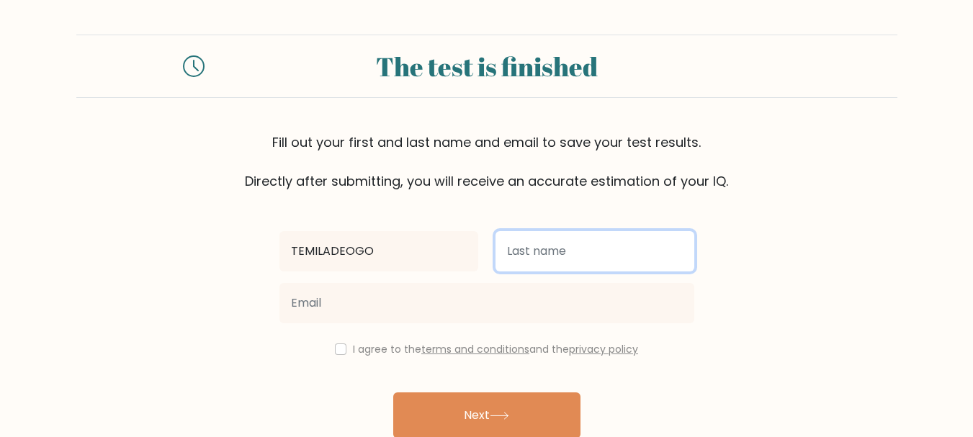
click at [527, 257] on input "text" at bounding box center [595, 251] width 199 height 40
type input "OLUYORI"
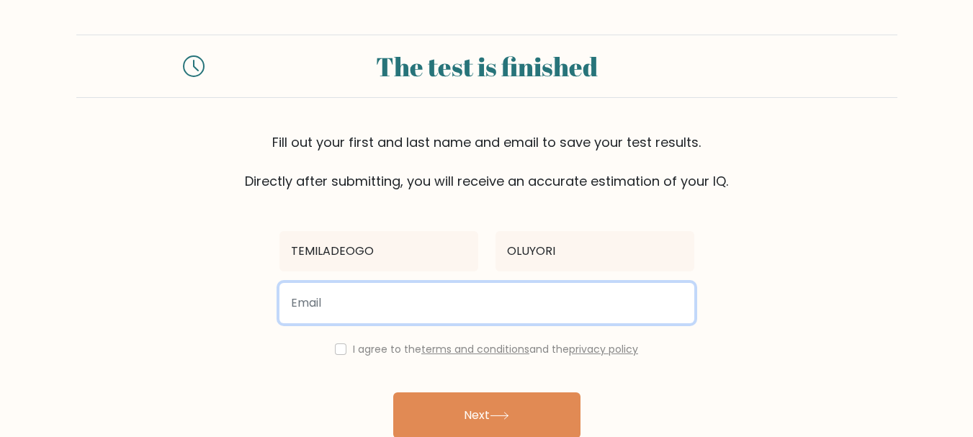
click at [416, 303] on input "email" at bounding box center [486, 303] width 415 height 40
type input "[EMAIL_ADDRESS][PERSON_NAME][DOMAIN_NAME]"
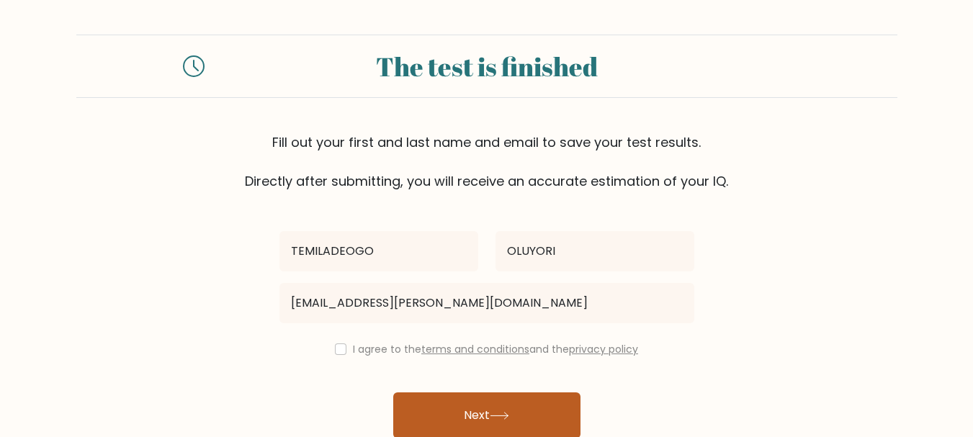
click at [489, 412] on button "Next" at bounding box center [486, 416] width 187 height 46
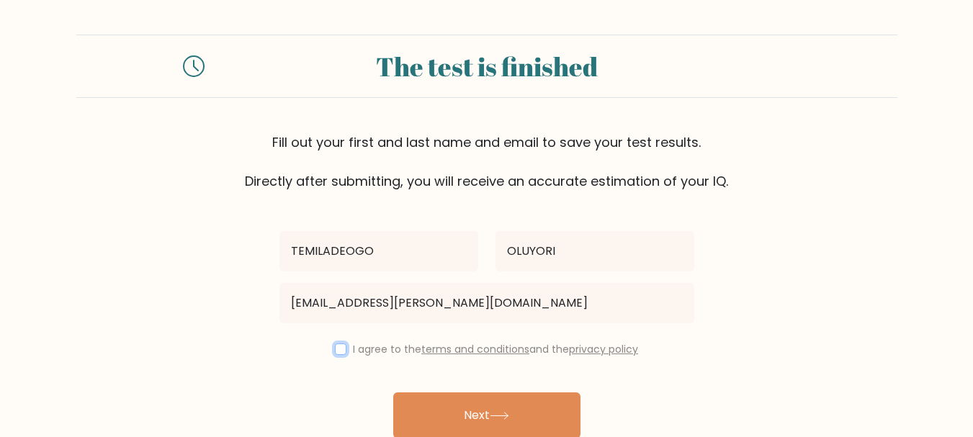
click at [336, 350] on input "checkbox" at bounding box center [341, 350] width 12 height 12
click at [335, 352] on input "checkbox" at bounding box center [341, 350] width 12 height 12
checkbox input "false"
click at [399, 349] on label "I agree to the terms and conditions and the privacy policy" at bounding box center [495, 349] width 285 height 14
click at [457, 349] on link "terms and conditions" at bounding box center [475, 349] width 108 height 14
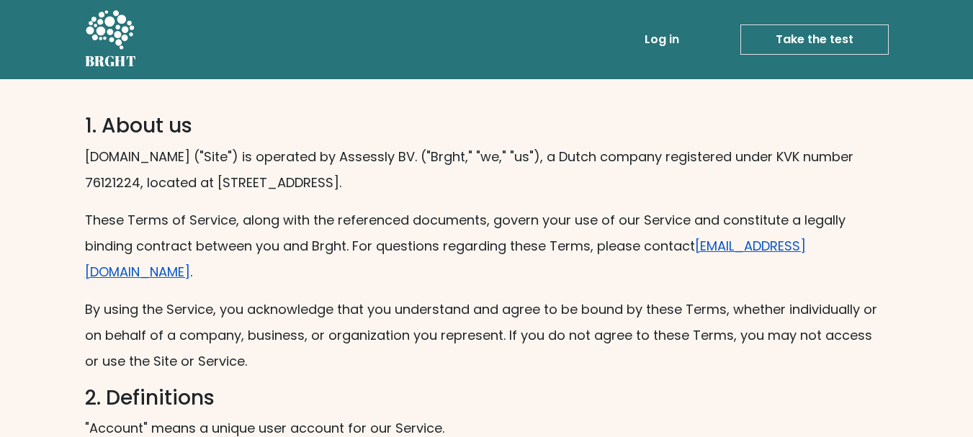
click at [745, 246] on link "[EMAIL_ADDRESS][DOMAIN_NAME]" at bounding box center [445, 259] width 721 height 44
click at [742, 246] on link "[EMAIL_ADDRESS][DOMAIN_NAME]" at bounding box center [445, 259] width 721 height 44
